Goal: Transaction & Acquisition: Download file/media

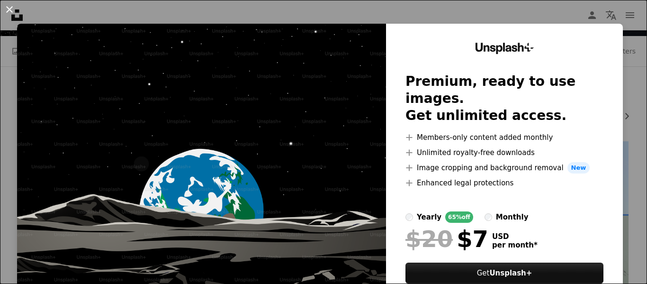
click at [9, 12] on button "An X shape" at bounding box center [9, 9] width 11 height 11
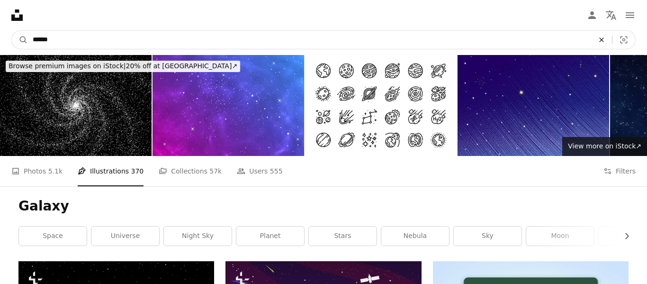
click at [601, 40] on icon "Find visuals sitewide" at bounding box center [601, 39] width 4 height 4
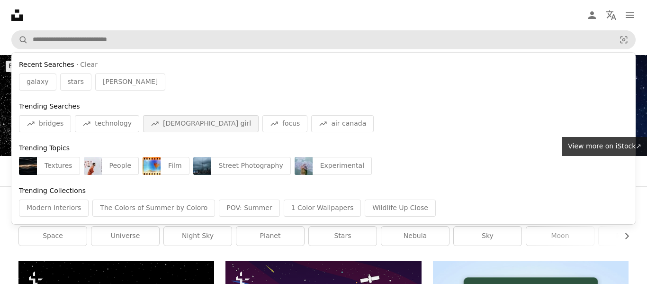
click at [170, 122] on span "[DEMOGRAPHIC_DATA] girl" at bounding box center [207, 123] width 88 height 9
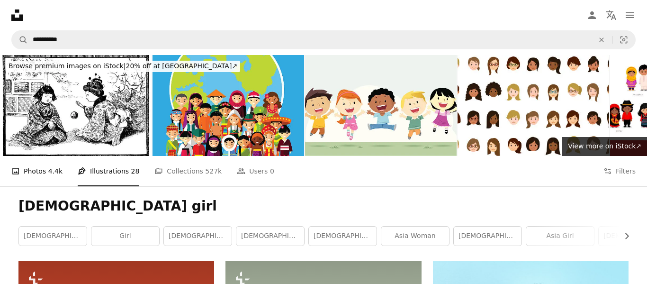
click at [38, 176] on link "A photo Photos 4.4k" at bounding box center [36, 171] width 51 height 30
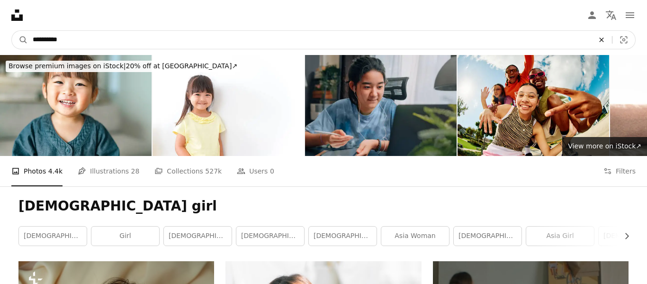
click at [597, 39] on icon "An X shape" at bounding box center [601, 40] width 21 height 8
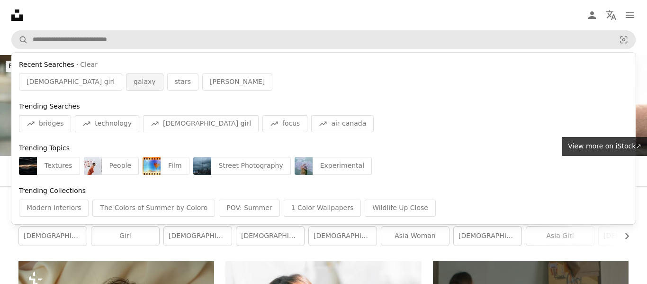
click at [133, 87] on span "galaxy" at bounding box center [144, 81] width 22 height 9
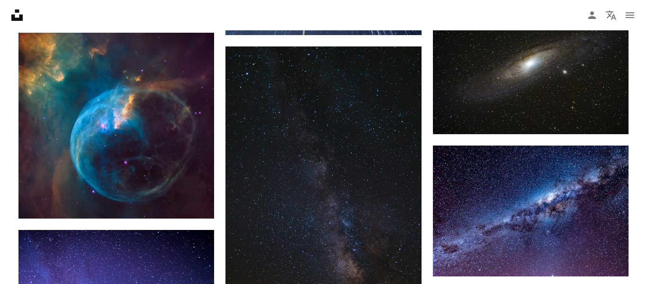
scroll to position [663, 0]
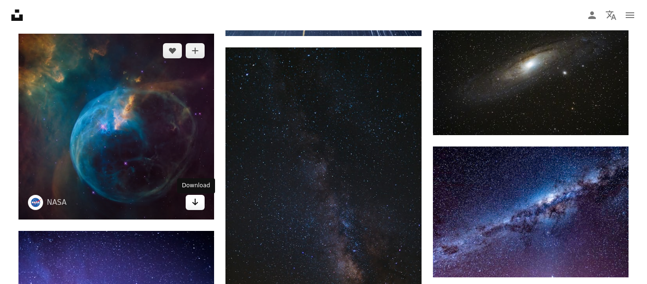
click at [197, 204] on icon "Arrow pointing down" at bounding box center [195, 201] width 8 height 11
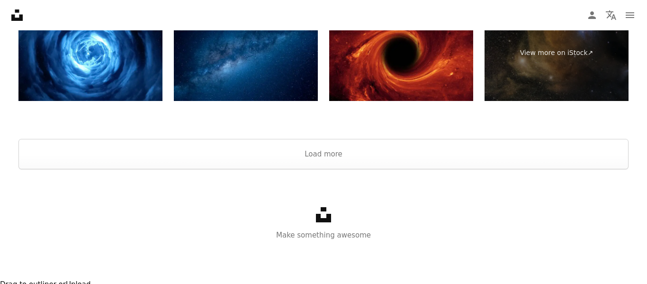
scroll to position [0, 0]
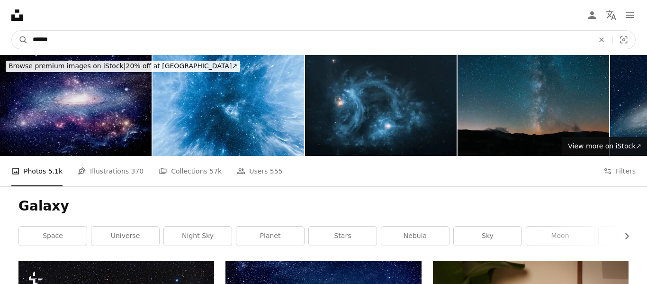
click at [111, 43] on input "******" at bounding box center [309, 40] width 563 height 18
type input "*"
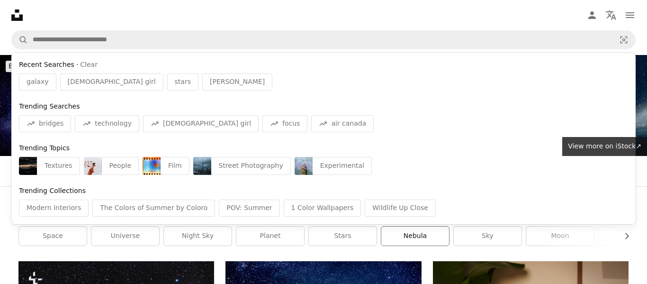
click at [415, 236] on link "nebula" at bounding box center [415, 235] width 68 height 19
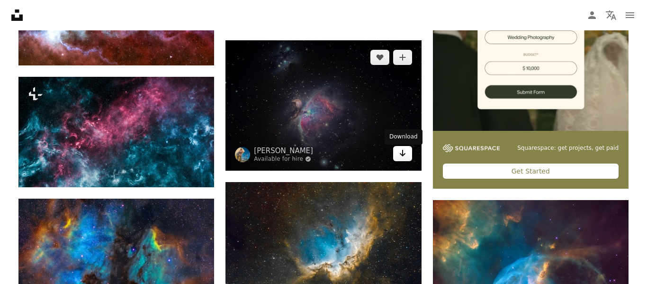
scroll to position [480, 0]
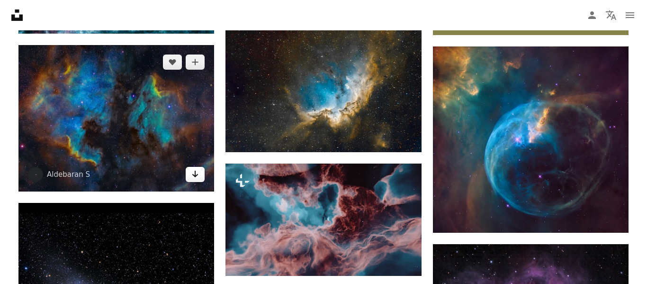
click at [191, 178] on icon "Arrow pointing down" at bounding box center [195, 173] width 8 height 11
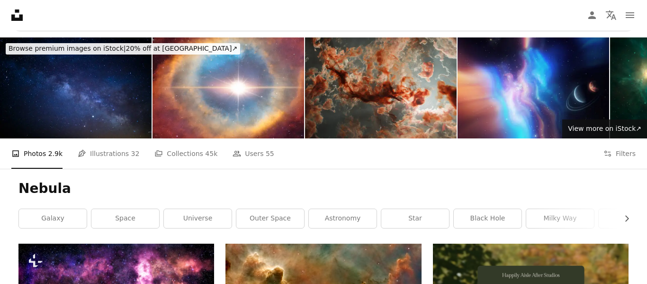
scroll to position [17, 0]
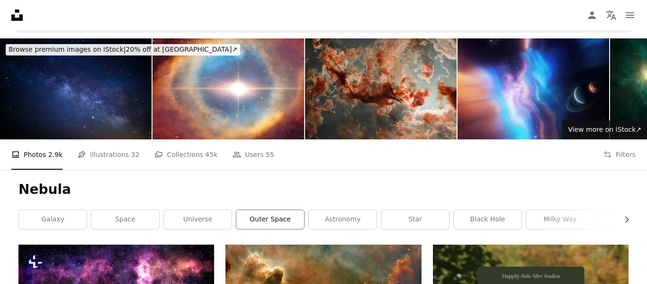
click at [255, 226] on link "outer space" at bounding box center [270, 219] width 68 height 19
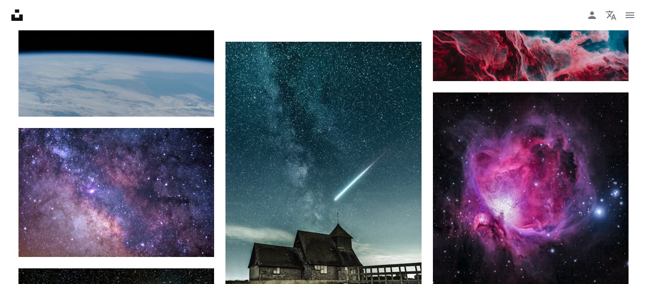
scroll to position [724, 0]
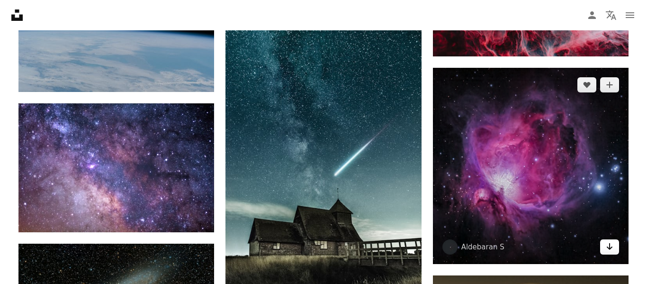
click at [610, 249] on icon "Download" at bounding box center [609, 246] width 6 height 7
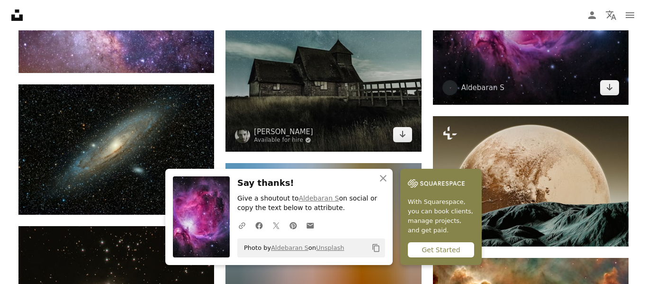
scroll to position [887, 0]
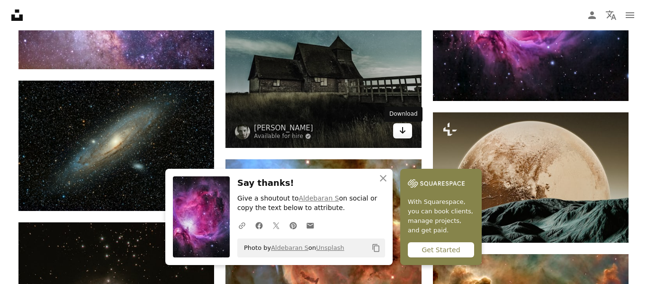
click at [409, 128] on link "Arrow pointing down" at bounding box center [402, 130] width 19 height 15
